Goal: Information Seeking & Learning: Learn about a topic

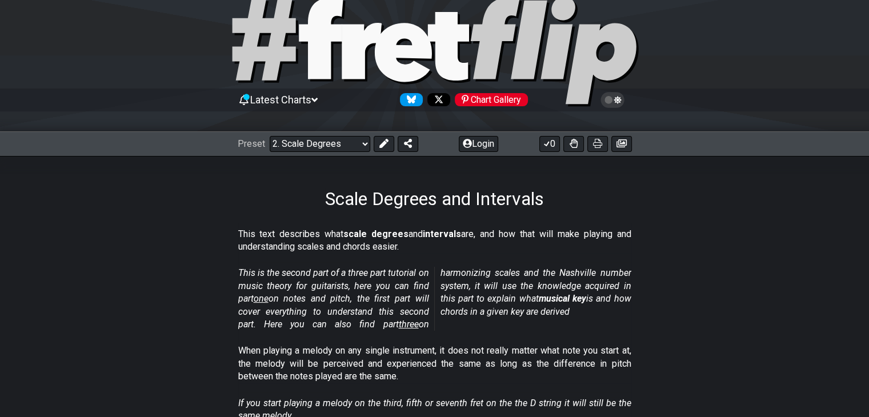
scroll to position [18, 0]
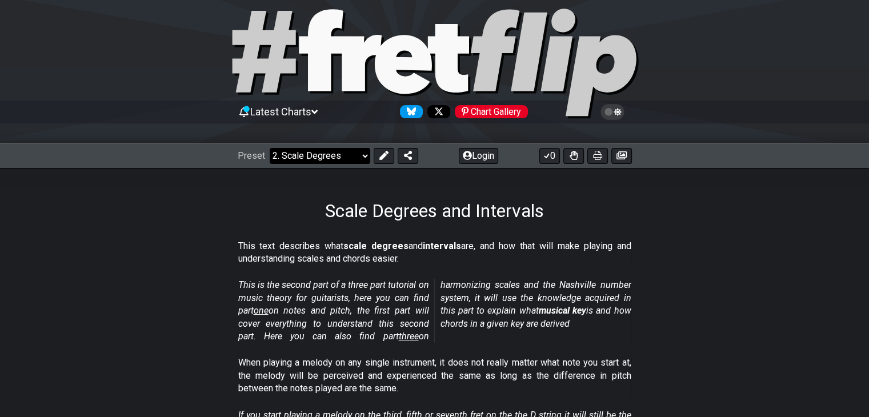
click at [359, 154] on select "Welcome to #fretflip! Initial Preset Custom Preset Minor Pentatonic Major Penta…" at bounding box center [320, 156] width 101 height 16
click at [270, 148] on select "Welcome to #fretflip! Initial Preset Custom Preset Minor Pentatonic Major Penta…" at bounding box center [320, 156] width 101 height 16
select select "/welcome"
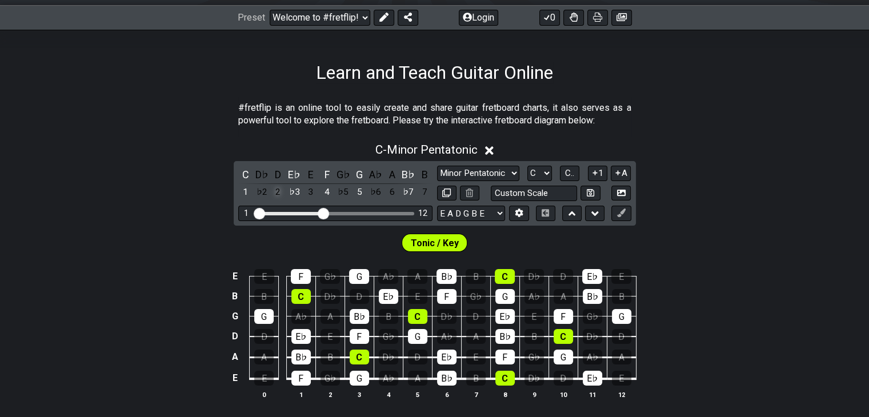
scroll to position [132, 0]
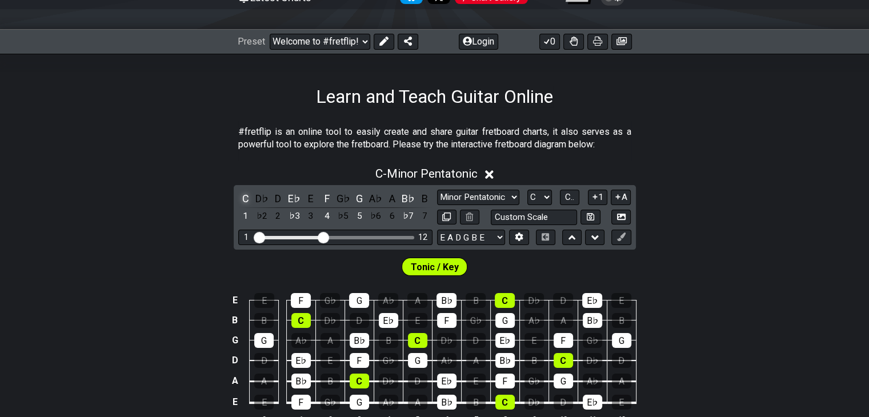
click at [248, 195] on div "C" at bounding box center [245, 198] width 15 height 15
click at [247, 199] on div "C" at bounding box center [245, 198] width 15 height 15
click at [511, 199] on select "Minor Pentatonic Click to edit Minor Pentatonic Major Pentatonic Minor Blues Ma…" at bounding box center [478, 197] width 82 height 15
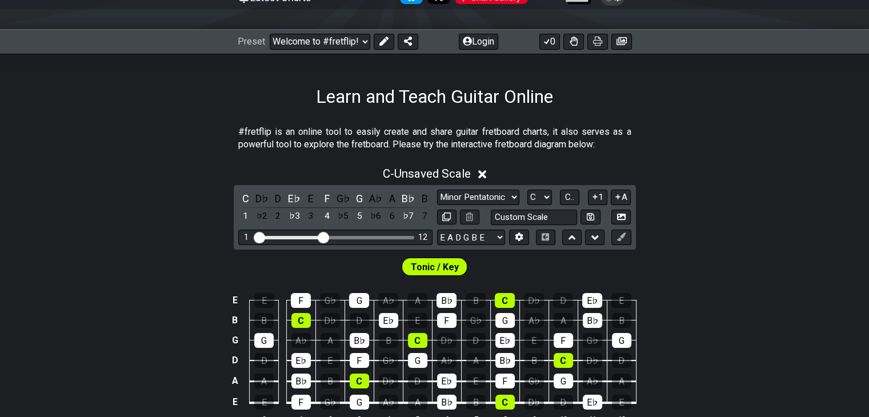
click at [720, 229] on div "C - Unsaved Scale C D♭ D E♭ E F G♭ G A♭ A B♭ B 1 ♭2 2 ♭3 3 4 ♭5 5 ♭6 6 ♭7 7 Min…" at bounding box center [434, 299] width 869 height 279
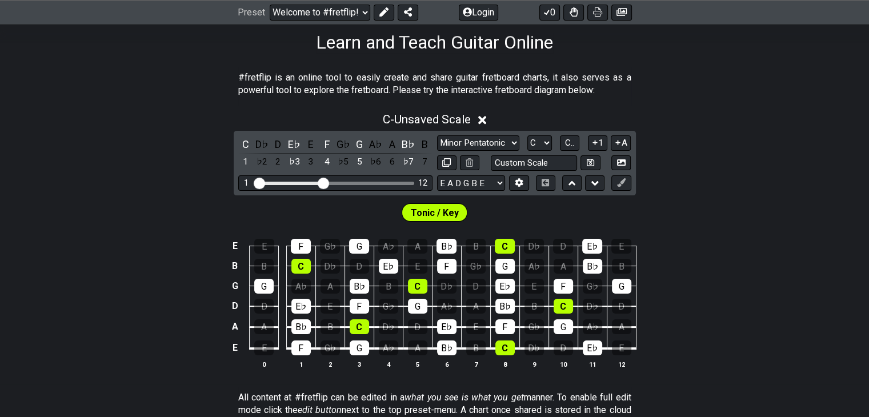
scroll to position [190, 0]
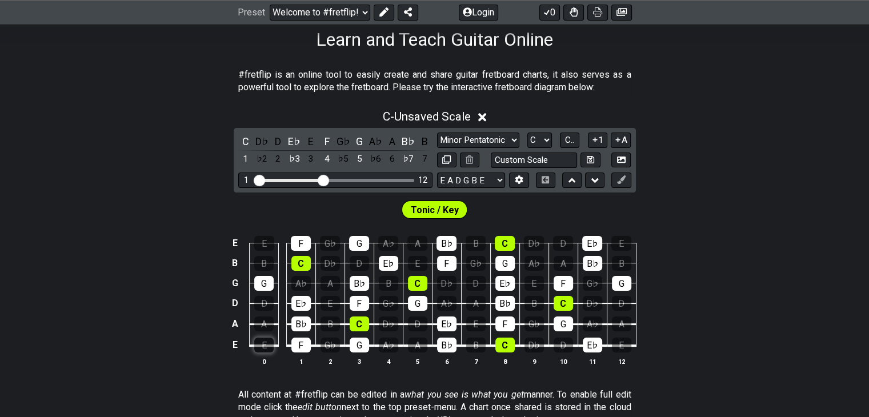
click at [264, 345] on div "E" at bounding box center [263, 344] width 19 height 15
click at [506, 142] on select "Minor Pentatonic Click to edit Minor Pentatonic Major Pentatonic Minor Blues Ma…" at bounding box center [478, 139] width 82 height 15
click at [534, 139] on select "A♭ A A♯ B♭ B C C♯ D♭ D D♯ E♭ E F F♯ G♭ G G♯" at bounding box center [539, 139] width 25 height 15
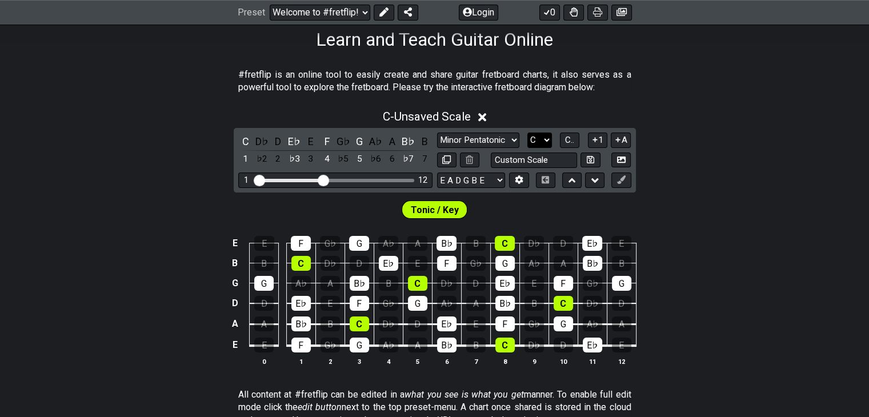
select select "A"
click at [527, 132] on select "A♭ A A♯ B♭ B C C♯ D♭ D D♯ E♭ E F F♯ G♭ G G♯" at bounding box center [539, 139] width 25 height 15
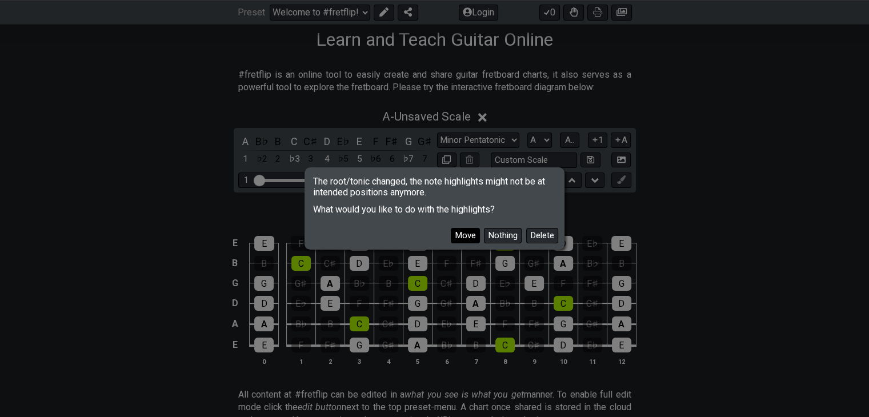
click at [459, 231] on button "Move" at bounding box center [465, 235] width 29 height 15
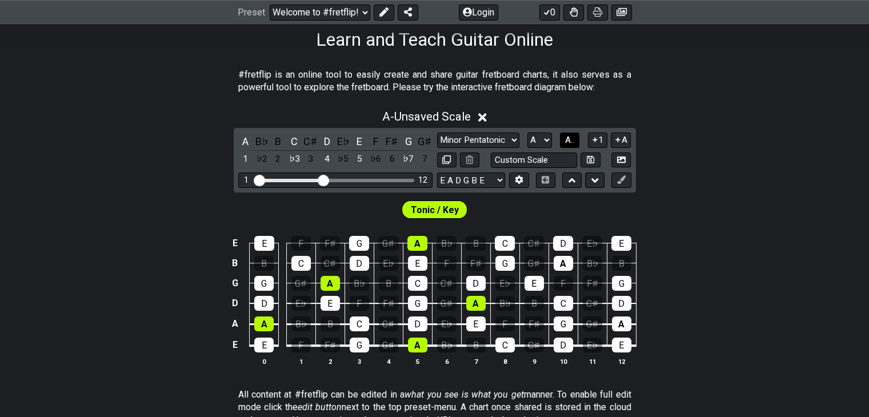
click at [570, 139] on span "A.." at bounding box center [569, 140] width 9 height 10
click at [562, 139] on span "1..7" at bounding box center [569, 140] width 14 height 10
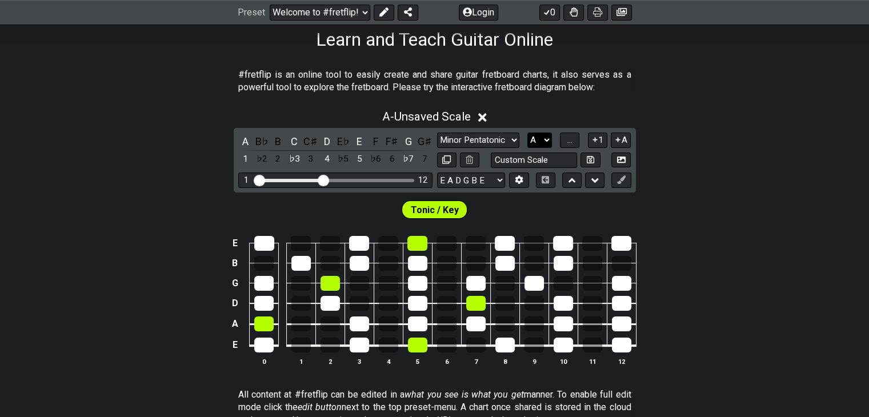
click at [541, 142] on select "A♭ A A♯ B♭ B C C♯ D♭ D D♯ E♭ E F F♯ G♭ G G♯" at bounding box center [539, 139] width 25 height 15
click at [527, 132] on select "A♭ A A♯ B♭ B C C♯ D♭ D D♯ E♭ E F F♯ G♭ G G♯" at bounding box center [539, 139] width 25 height 15
click at [567, 143] on span "..." at bounding box center [569, 140] width 5 height 10
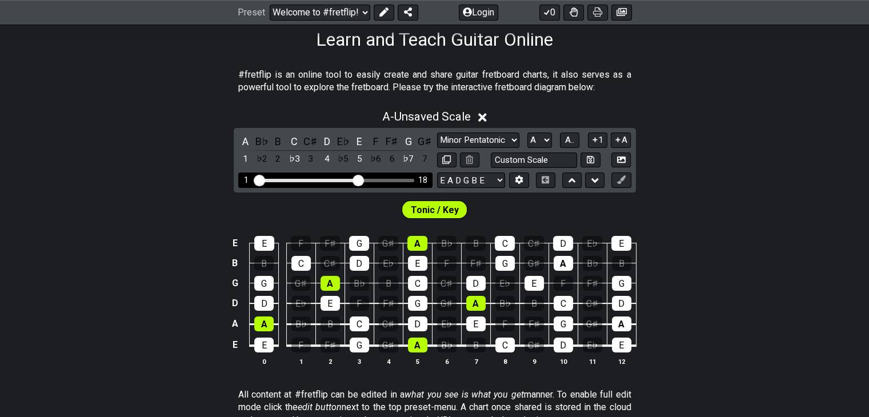
drag, startPoint x: 320, startPoint y: 178, endPoint x: 359, endPoint y: 179, distance: 39.4
click at [359, 179] on input "Visible fret range" at bounding box center [335, 179] width 162 height 0
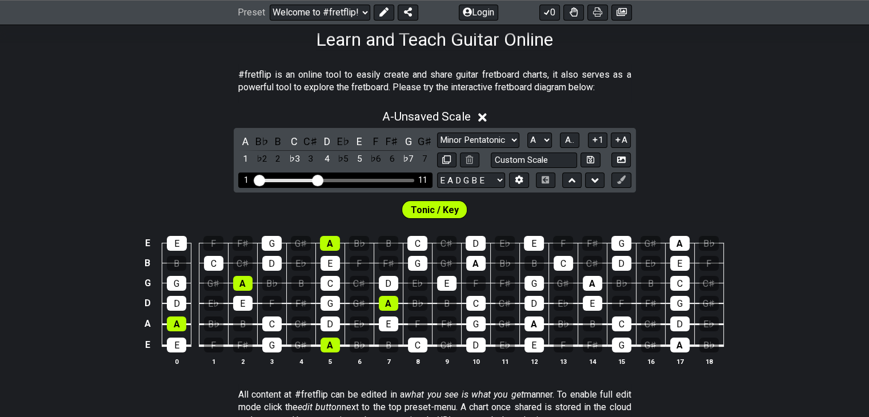
drag, startPoint x: 359, startPoint y: 179, endPoint x: 320, endPoint y: 180, distance: 39.4
click at [320, 179] on input "Visible fret range" at bounding box center [335, 179] width 162 height 0
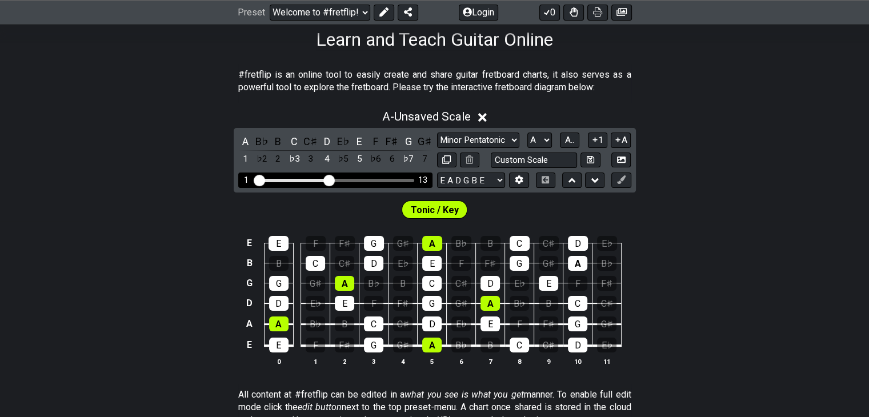
drag, startPoint x: 320, startPoint y: 180, endPoint x: 327, endPoint y: 180, distance: 6.3
click at [327, 179] on input "Visible fret range" at bounding box center [335, 179] width 162 height 0
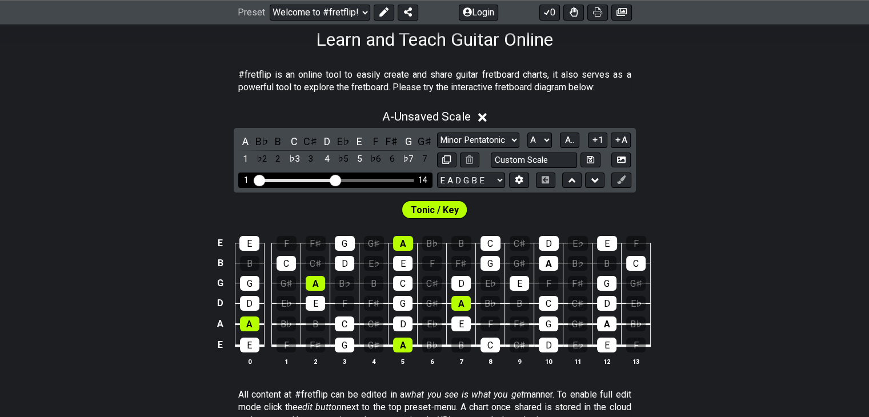
click at [332, 179] on input "Visible fret range" at bounding box center [335, 179] width 162 height 0
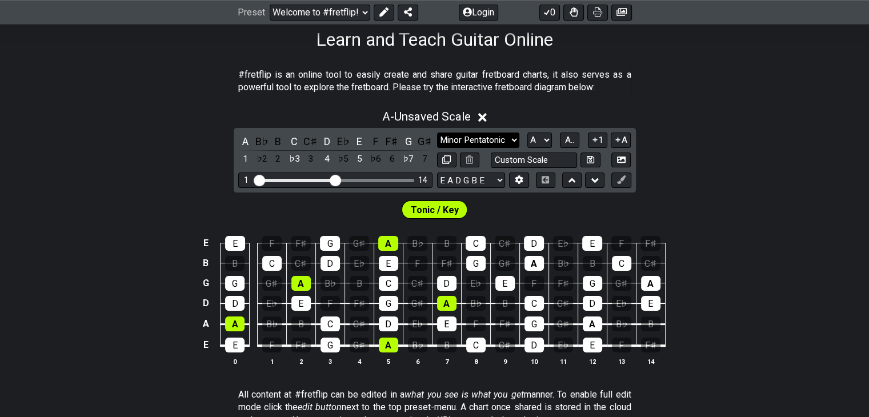
click at [509, 139] on select "Minor Pentatonic Click to edit Minor Pentatonic Major Pentatonic Minor Blues Ma…" at bounding box center [478, 139] width 82 height 15
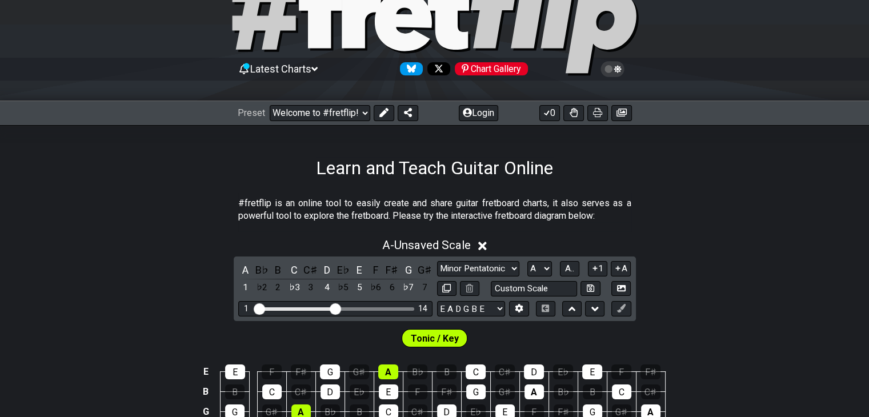
scroll to position [0, 0]
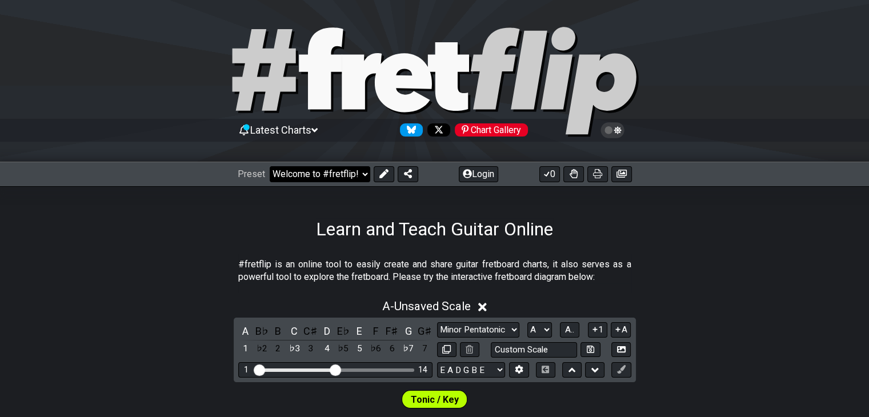
click at [340, 172] on select "Welcome to #fretflip! Initial Preset Custom Preset Minor Pentatonic Major Penta…" at bounding box center [320, 174] width 101 height 16
click at [270, 166] on select "Welcome to #fretflip! Initial Preset Custom Preset Minor Pentatonic Major Penta…" at bounding box center [320, 174] width 101 height 16
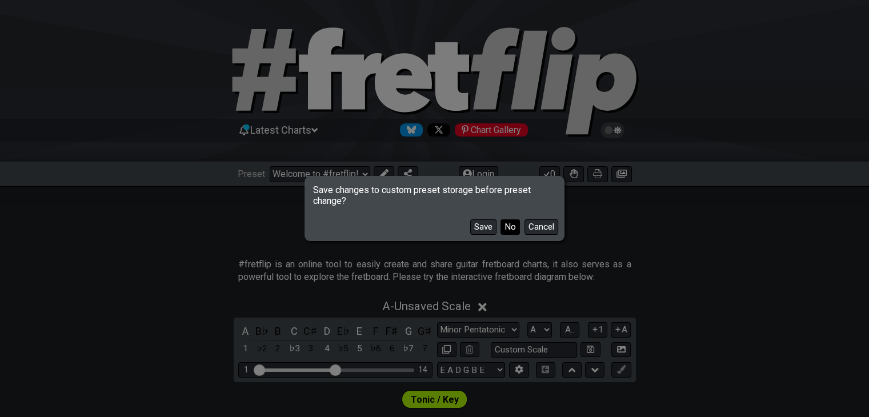
click at [500, 226] on button "No" at bounding box center [509, 226] width 19 height 15
select select "/minor-pentatonic"
select select "C"
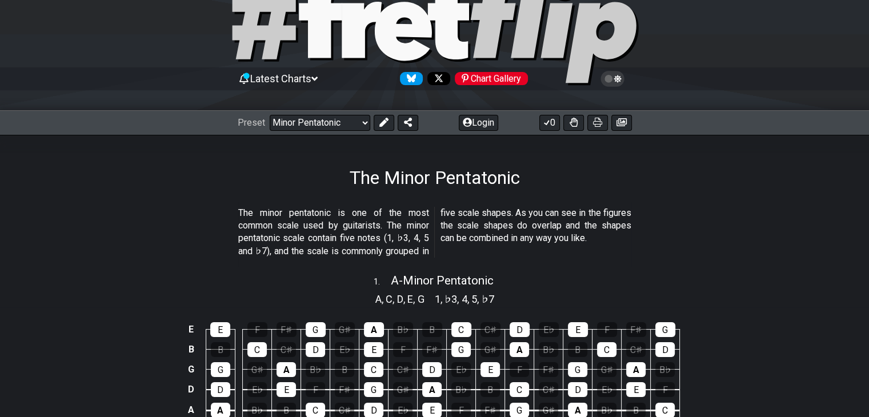
scroll to position [41, 0]
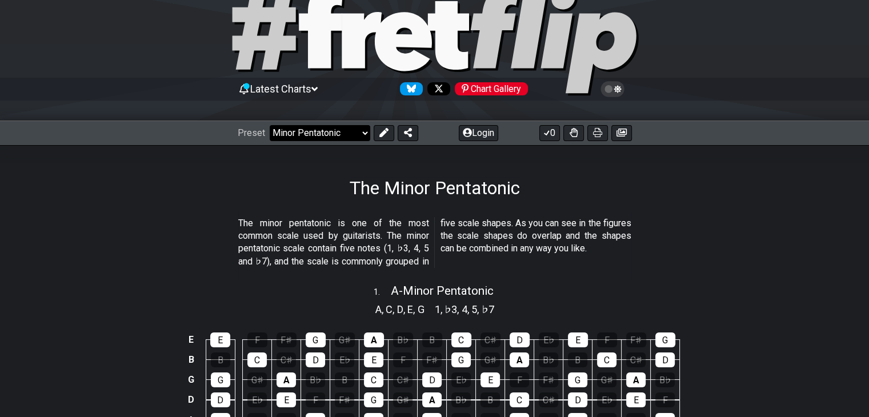
click at [341, 132] on select "Welcome to #fretflip! Initial Preset Custom Preset Minor Pentatonic Major Penta…" at bounding box center [320, 133] width 101 height 16
click at [270, 125] on select "Welcome to #fretflip! Initial Preset Custom Preset Minor Pentatonic Major Penta…" at bounding box center [320, 133] width 101 height 16
select select "/common-guitar-chords"
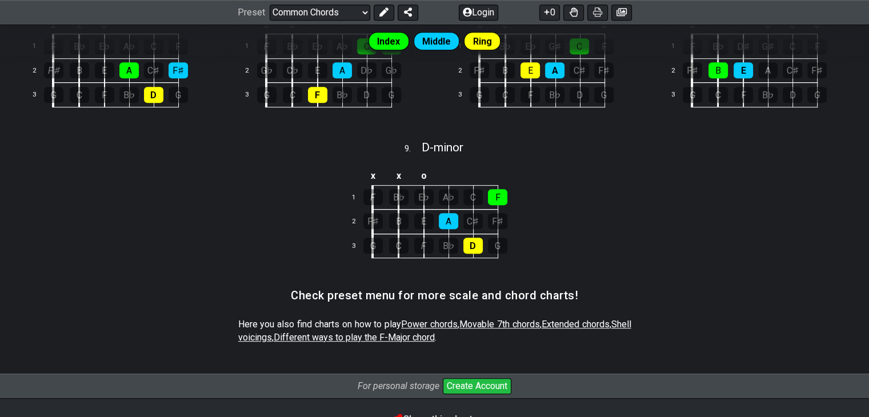
scroll to position [542, 0]
